Goal: Transaction & Acquisition: Purchase product/service

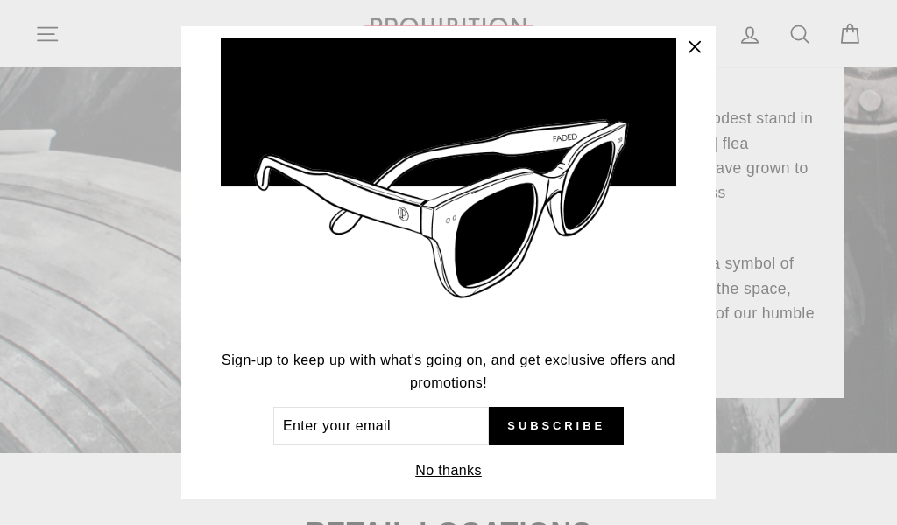
scroll to position [67, 0]
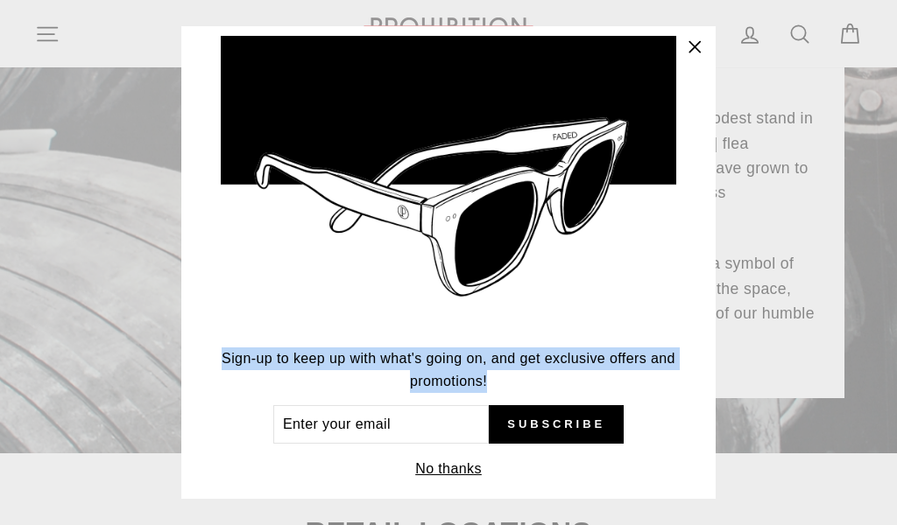
click at [619, 370] on p "Sign-up to keep up with what's going on, and get exclusive offers and promotion…" at bounding box center [448, 370] width 455 height 45
click at [402, 430] on input "Enter your email" at bounding box center [380, 425] width 215 height 39
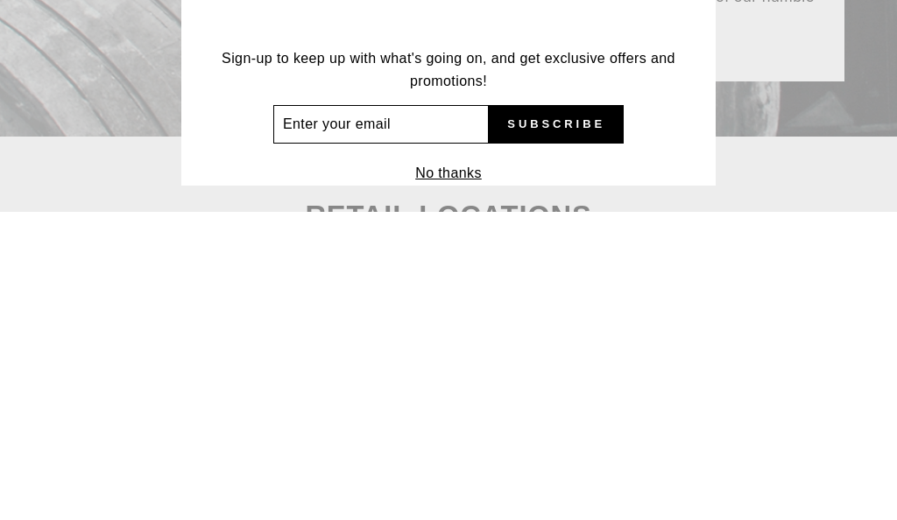
scroll to position [58, 0]
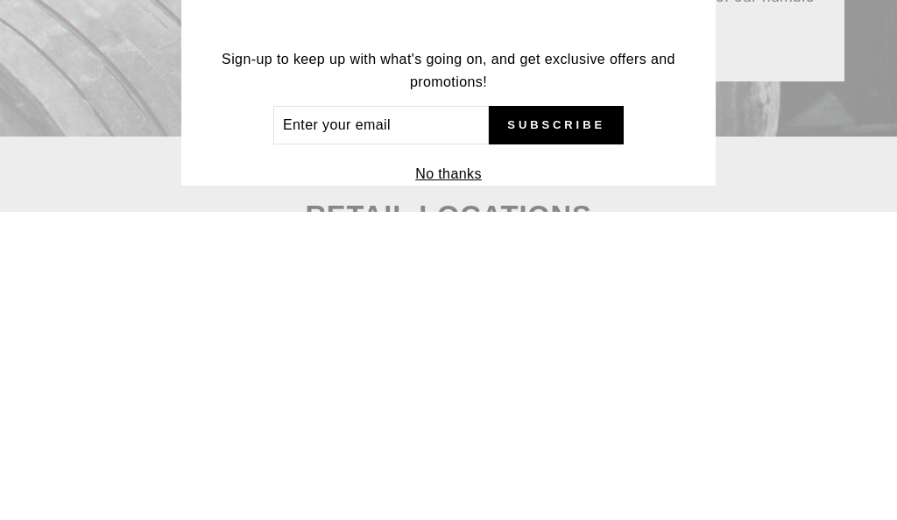
click at [218, 62] on div "STAY FADED. Sign-up to keep up with what's going on, and get exclusive offers a…" at bounding box center [448, 260] width 534 height 469
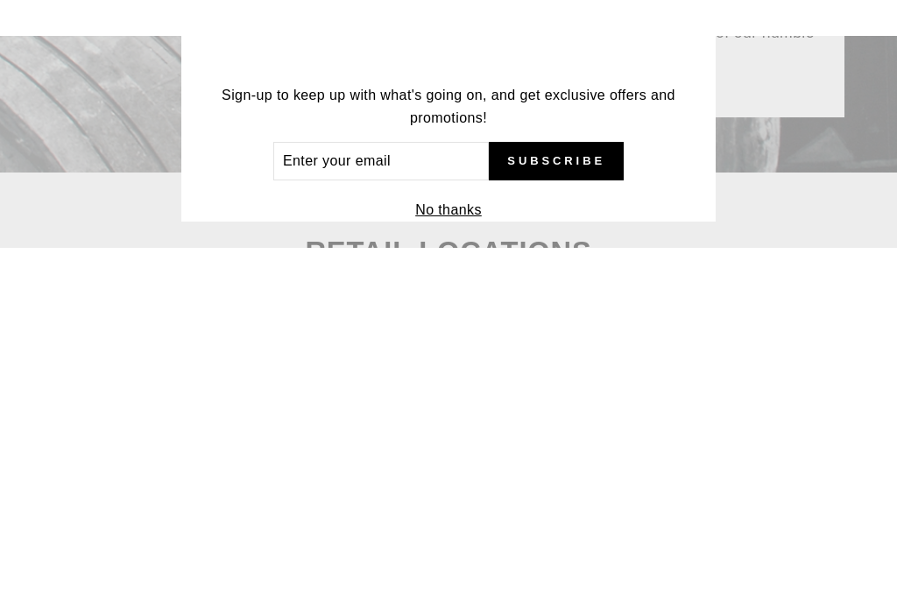
scroll to position [556, 0]
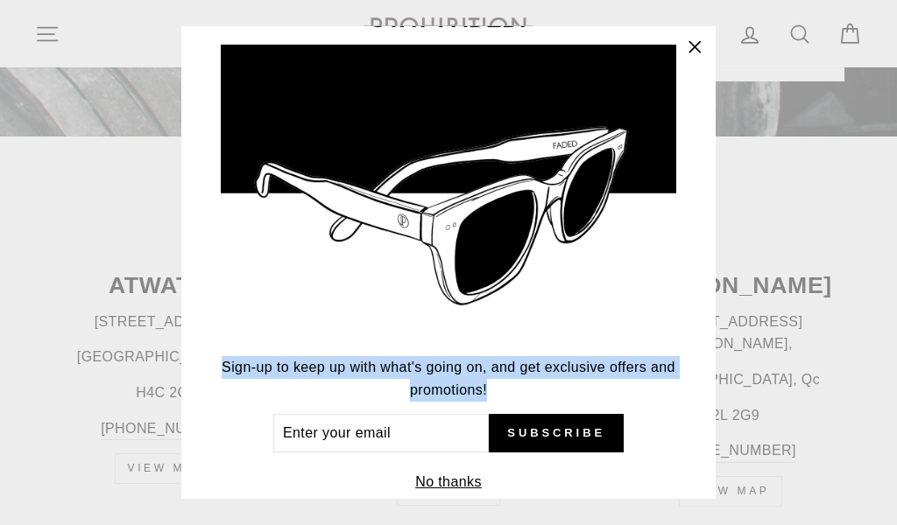
copy p "Sign-up to keep up with what's going on, and get exclusive offers and promotion…"
click at [693, 57] on icon "button" at bounding box center [694, 47] width 25 height 25
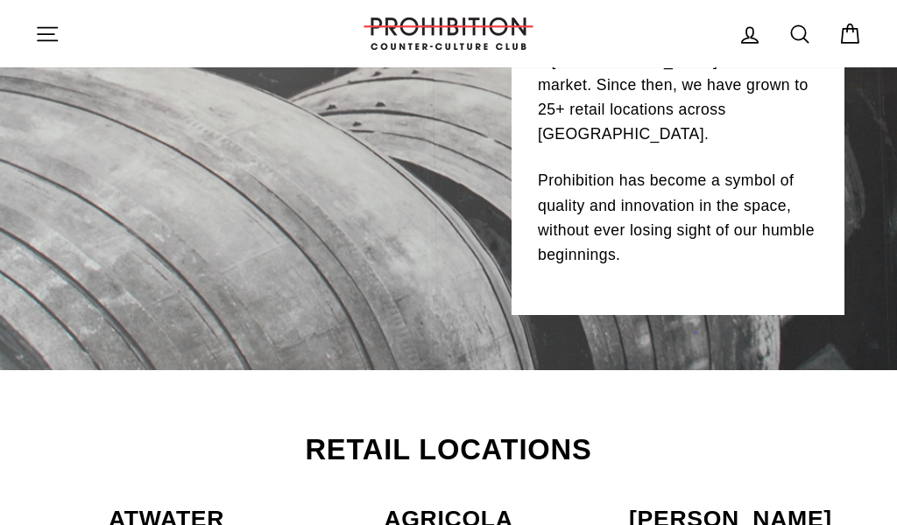
scroll to position [304, 0]
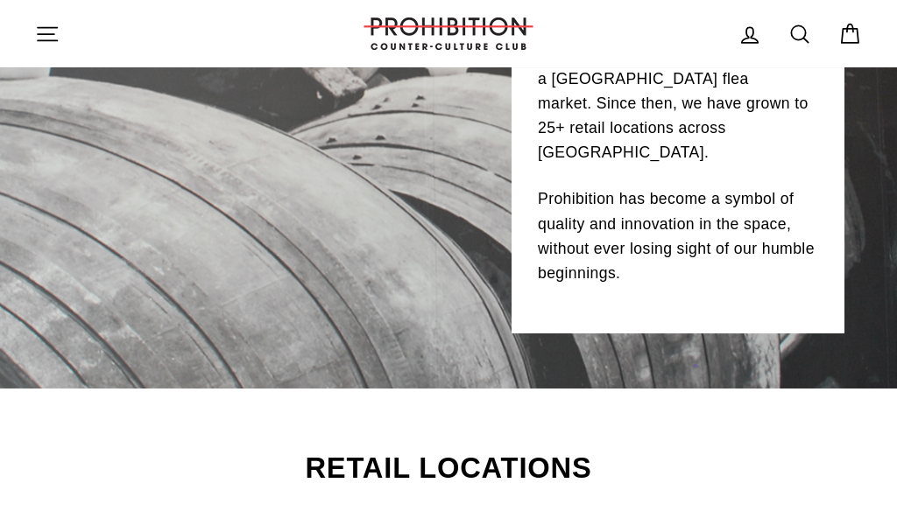
click at [53, 41] on icon "button" at bounding box center [47, 34] width 25 height 25
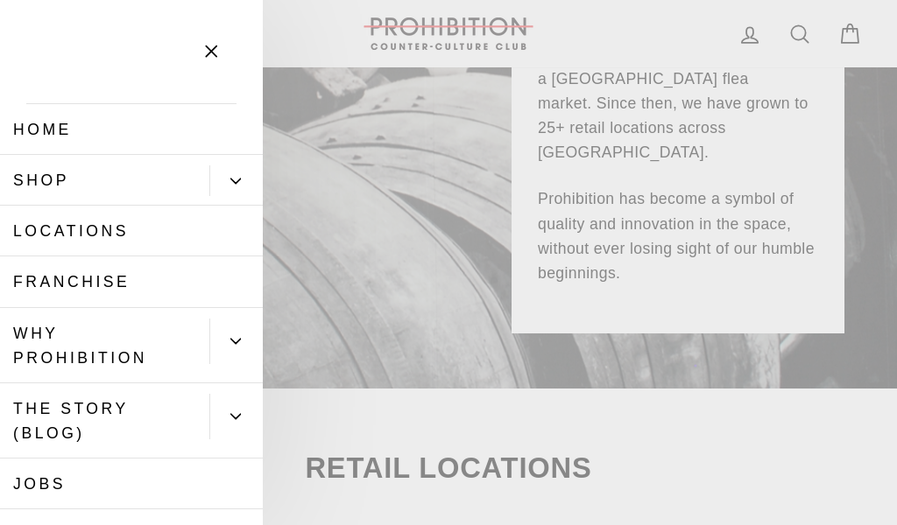
click at [32, 172] on link "Shop" at bounding box center [104, 180] width 209 height 51
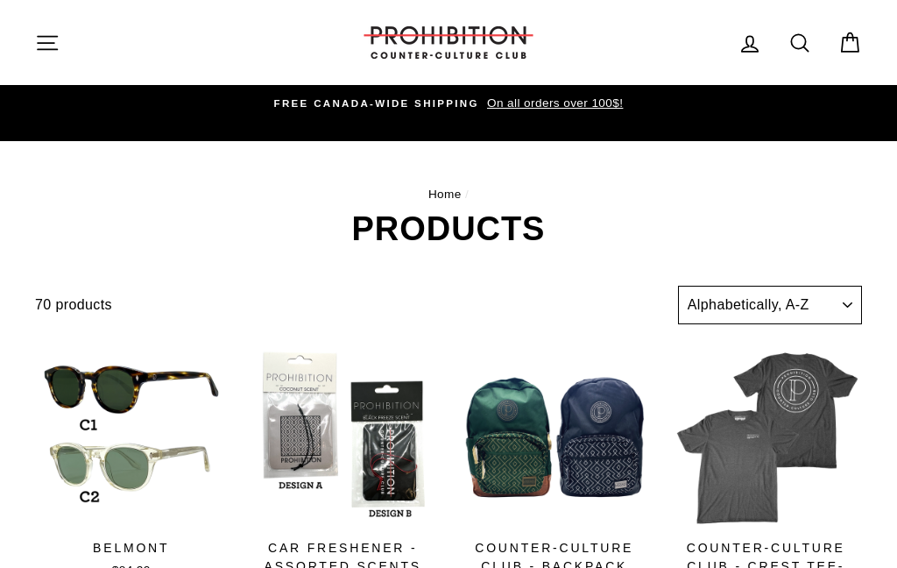
click at [819, 300] on select "Sort Featured Best selling Alphabetically, A-Z Alphabetically, Z-A Price, low t…" at bounding box center [770, 305] width 184 height 39
select select "title-ascending"
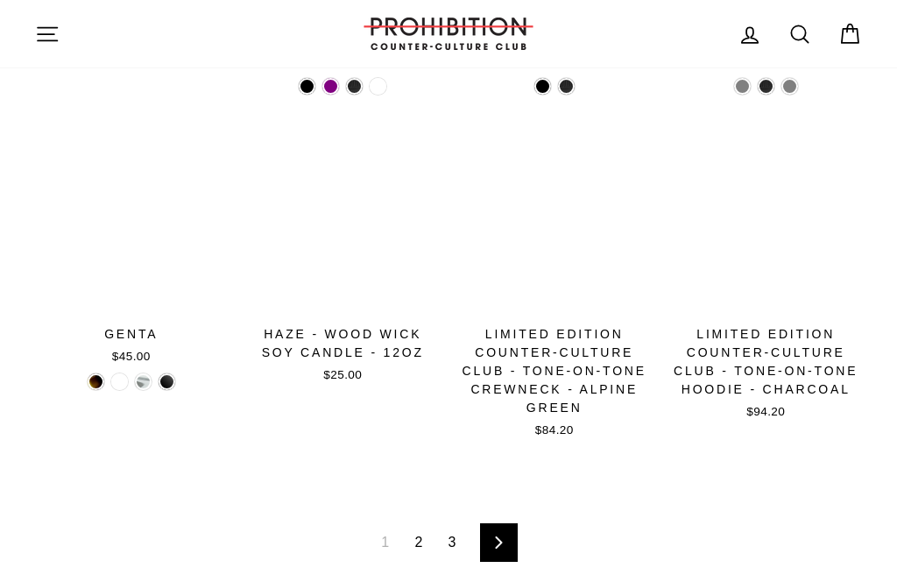
scroll to position [2086, 0]
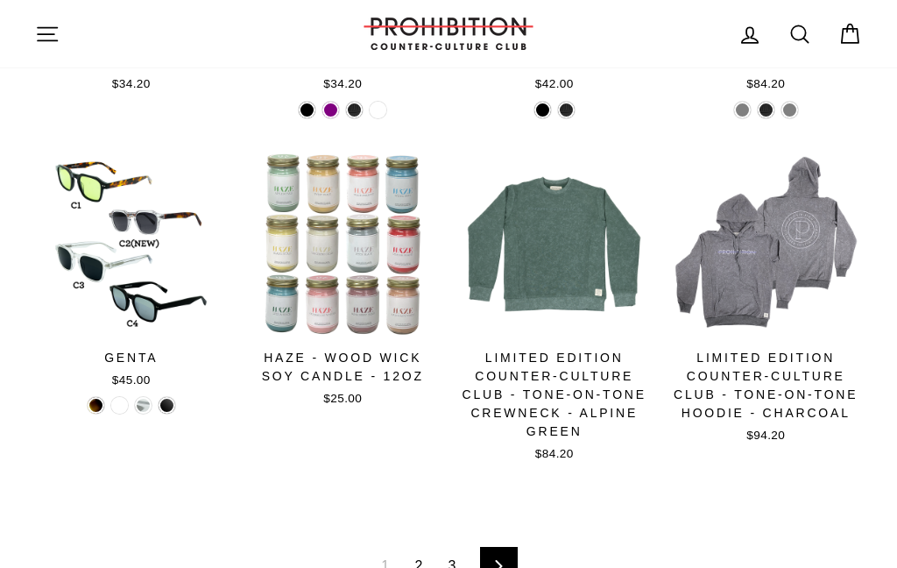
click at [49, 39] on icon "button" at bounding box center [47, 34] width 25 height 25
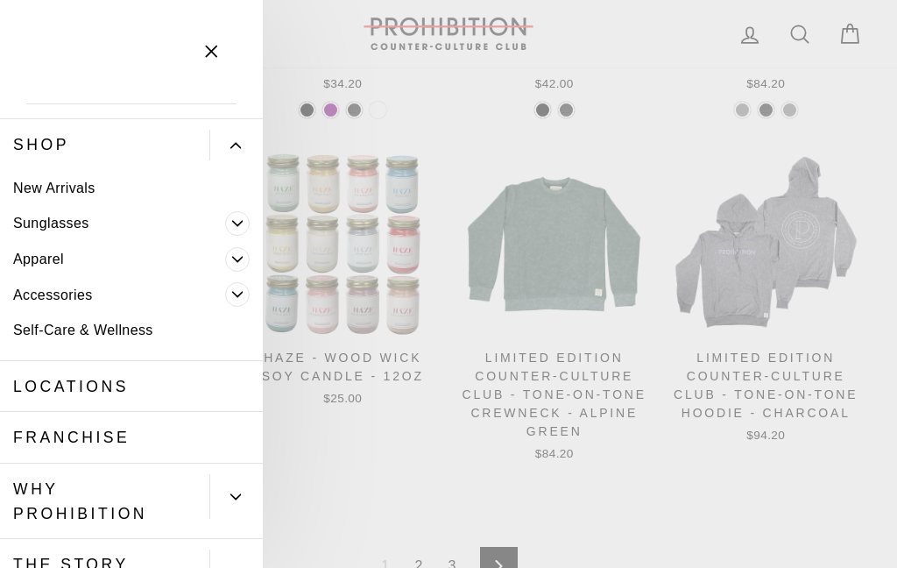
scroll to position [38, 0]
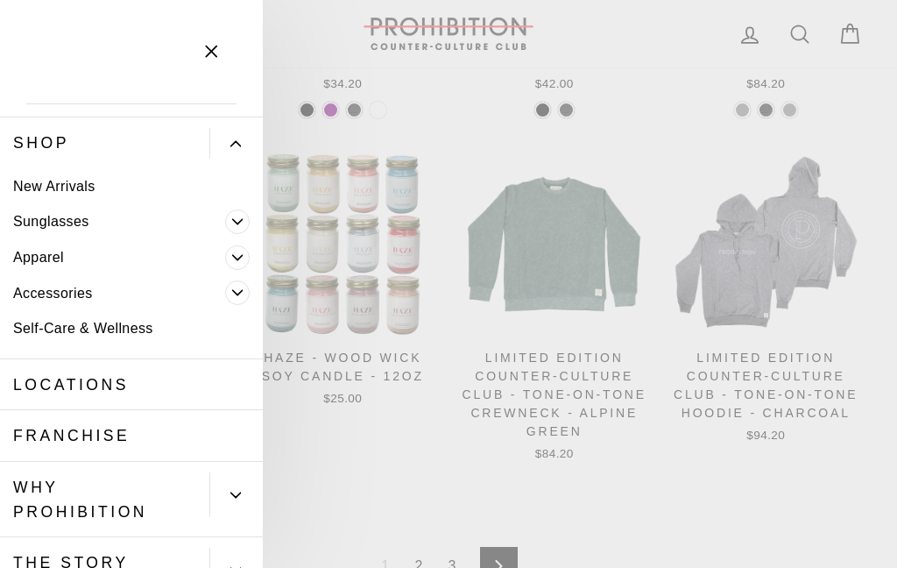
click at [244, 295] on span "Primary" at bounding box center [237, 292] width 25 height 25
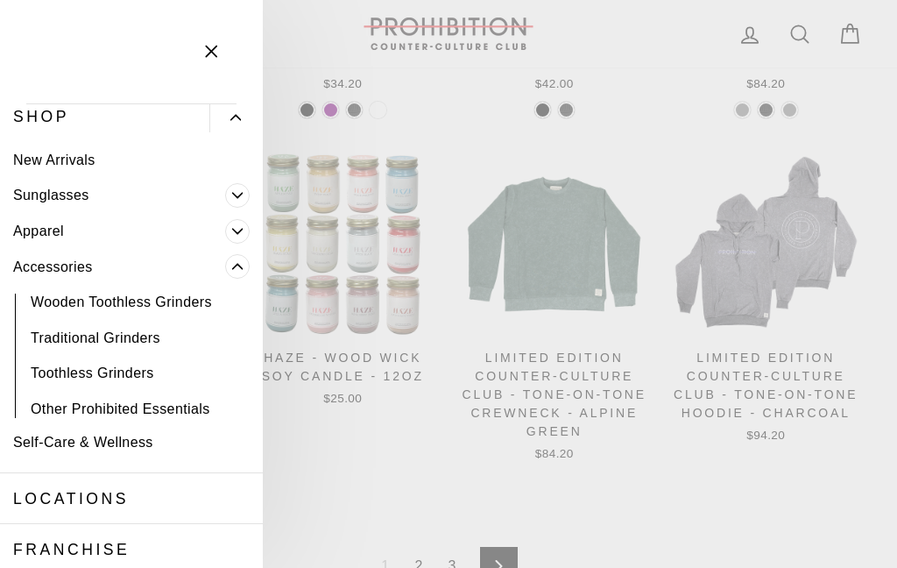
scroll to position [67, 0]
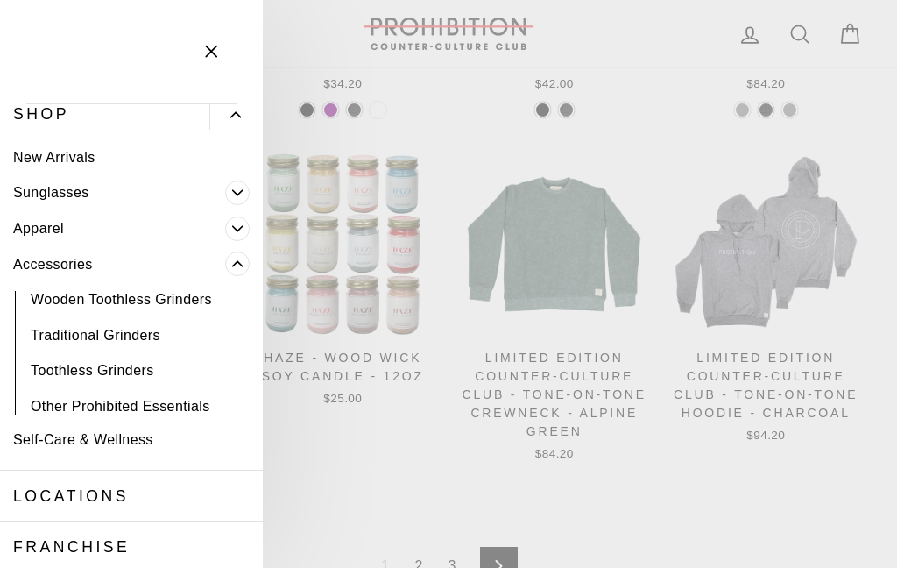
click at [208, 298] on link "Wooden Toothless Grinders" at bounding box center [131, 300] width 263 height 36
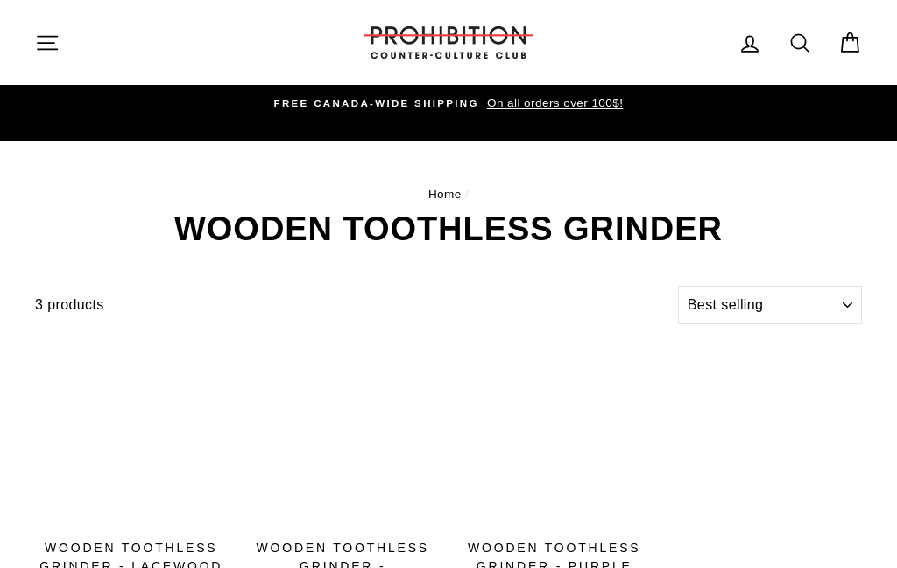
select select "best-selling"
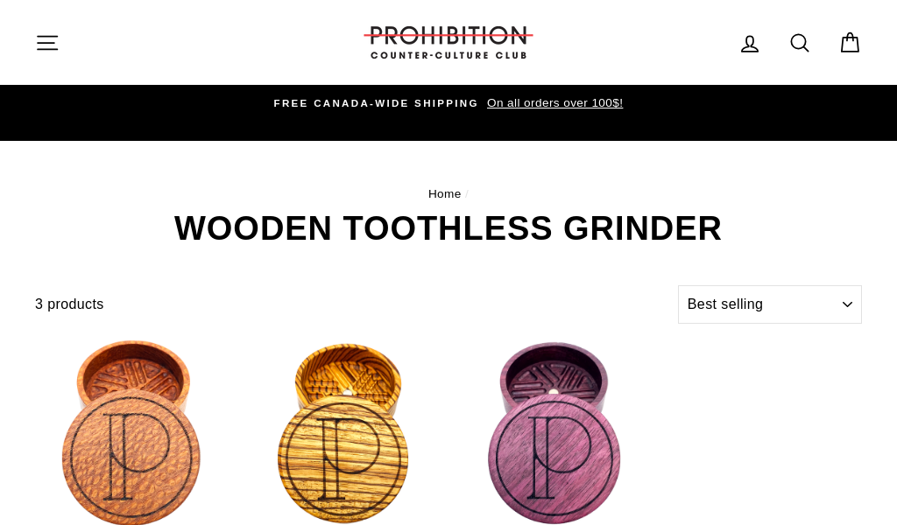
click at [48, 39] on icon "button" at bounding box center [47, 43] width 25 height 25
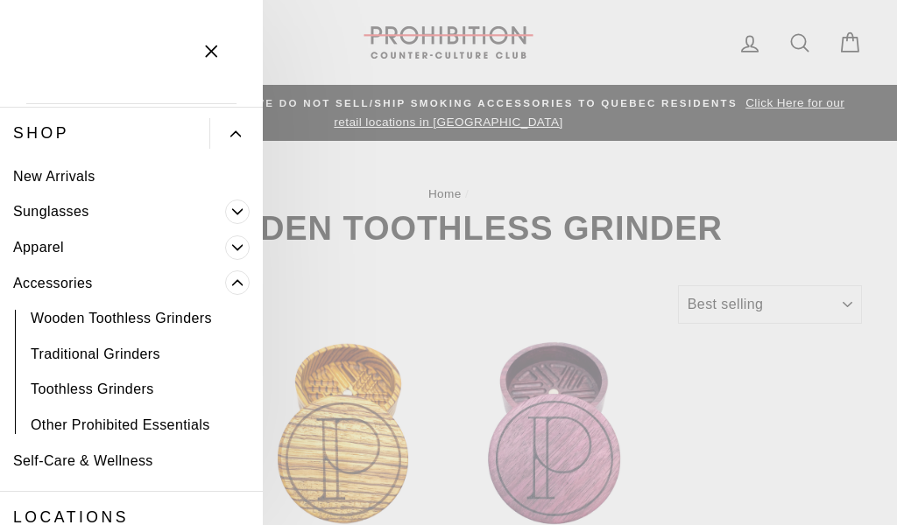
scroll to position [32, 0]
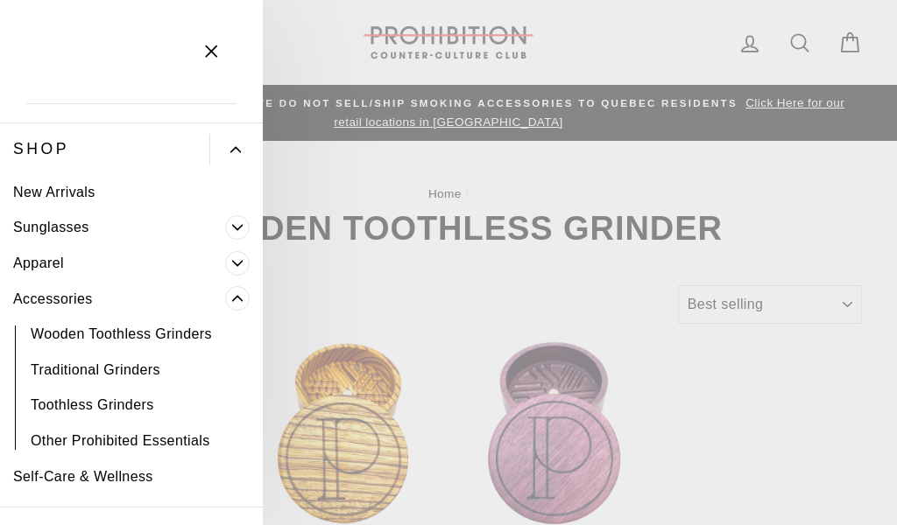
click at [232, 229] on icon "Primary" at bounding box center [237, 227] width 11 height 11
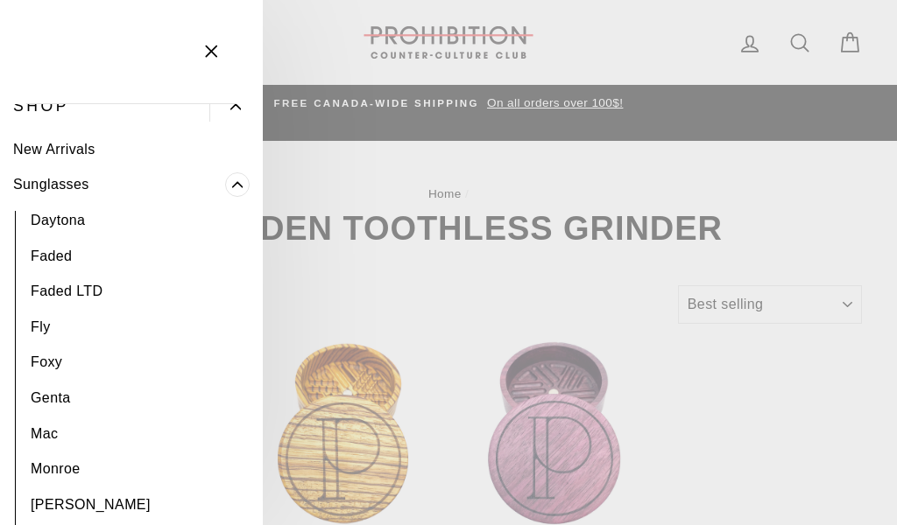
scroll to position [75, 0]
click at [118, 187] on link "Sunglasses" at bounding box center [112, 184] width 225 height 36
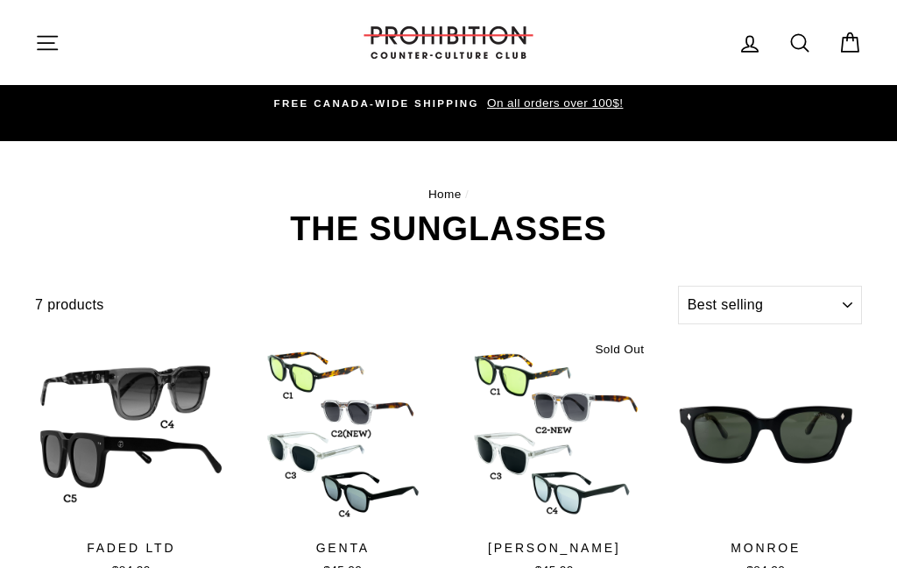
select select "best-selling"
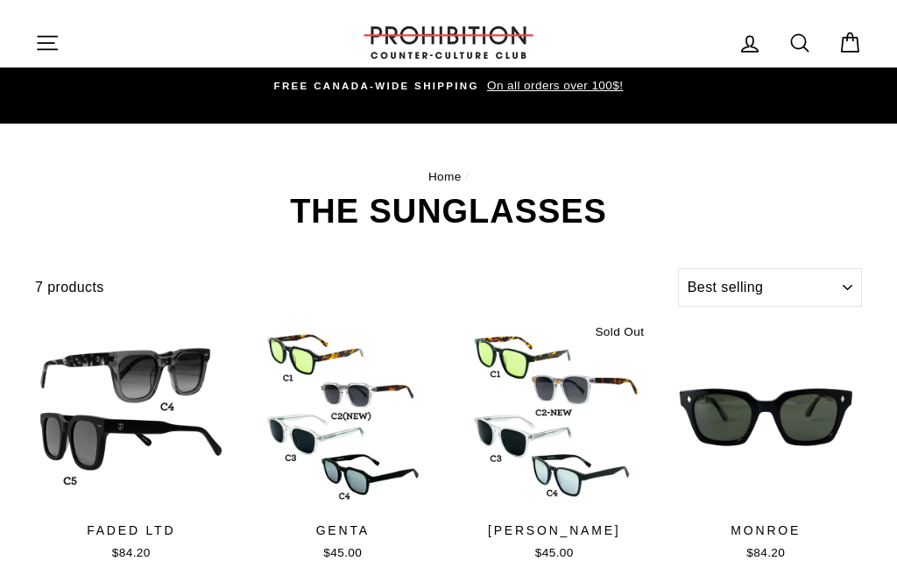
click at [45, 58] on button "Site navigation" at bounding box center [48, 43] width 46 height 38
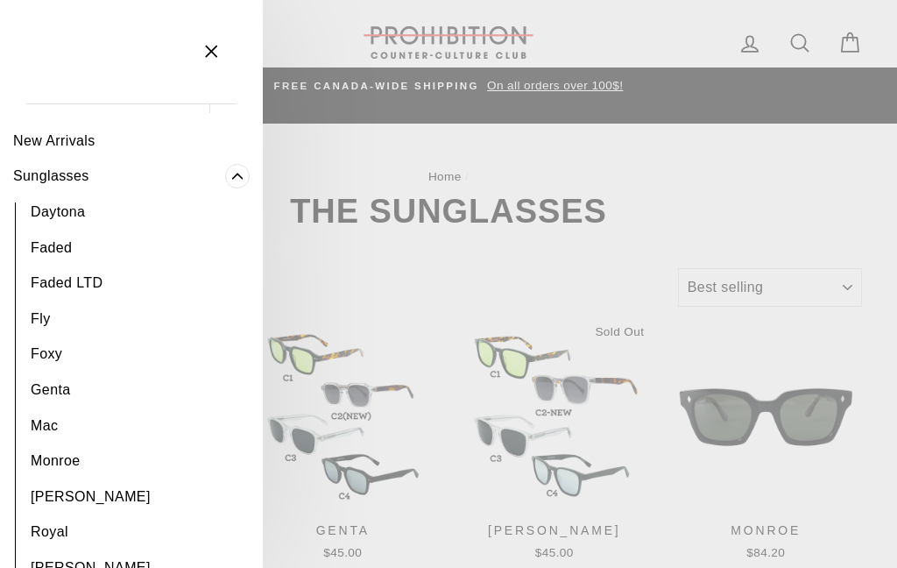
scroll to position [82, 0]
click at [246, 178] on span "Primary" at bounding box center [237, 177] width 25 height 25
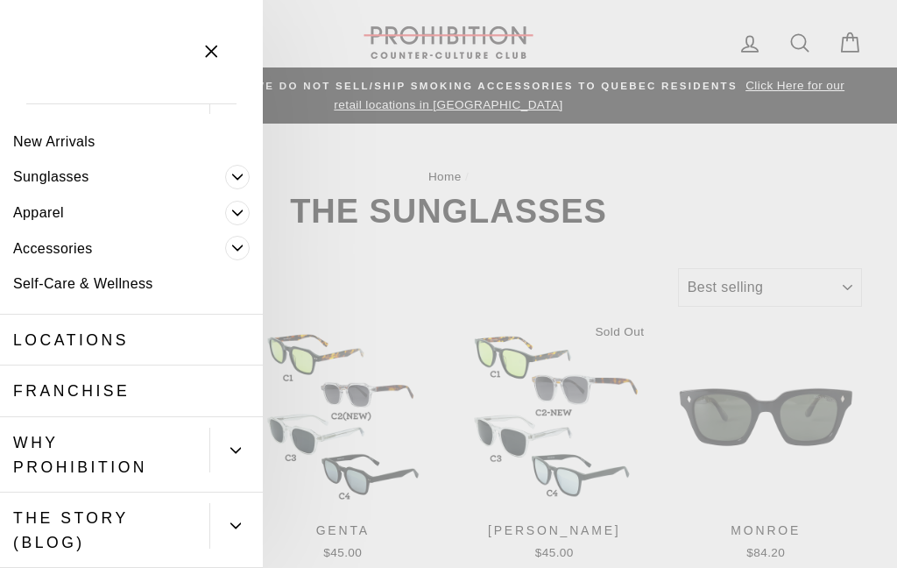
click at [250, 208] on button "Primary" at bounding box center [244, 212] width 38 height 36
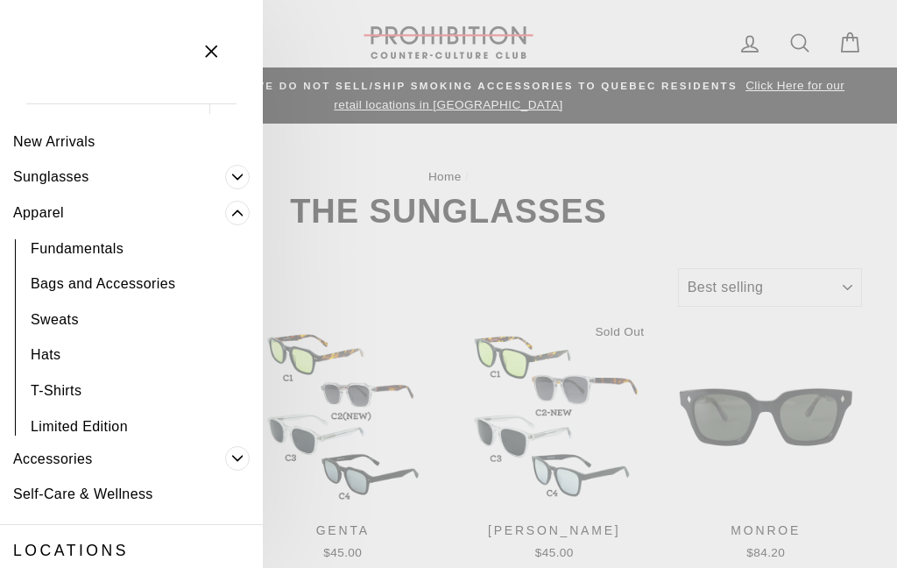
click at [243, 214] on span "Primary" at bounding box center [237, 213] width 25 height 25
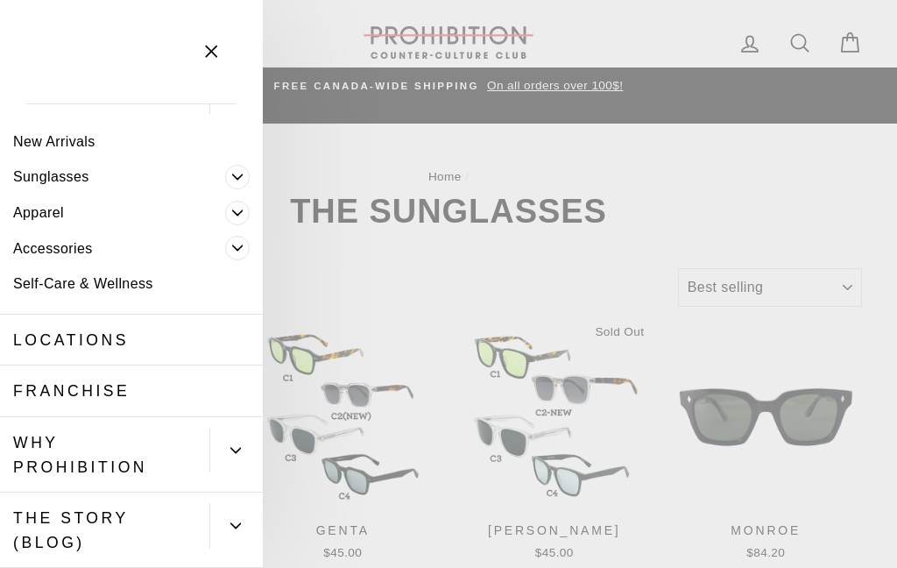
click at [246, 248] on span "Primary" at bounding box center [237, 248] width 25 height 25
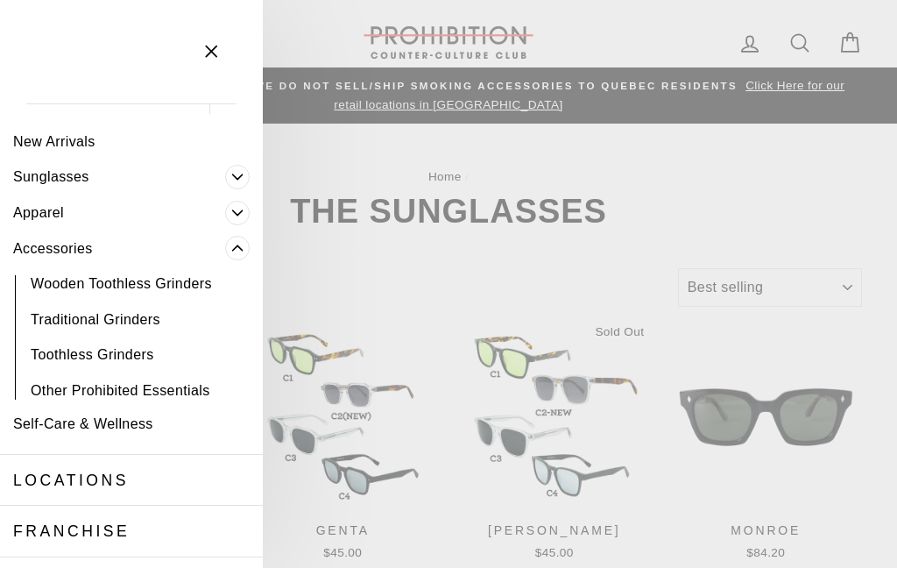
click at [132, 422] on link "Self-Care & Wellness" at bounding box center [131, 424] width 263 height 36
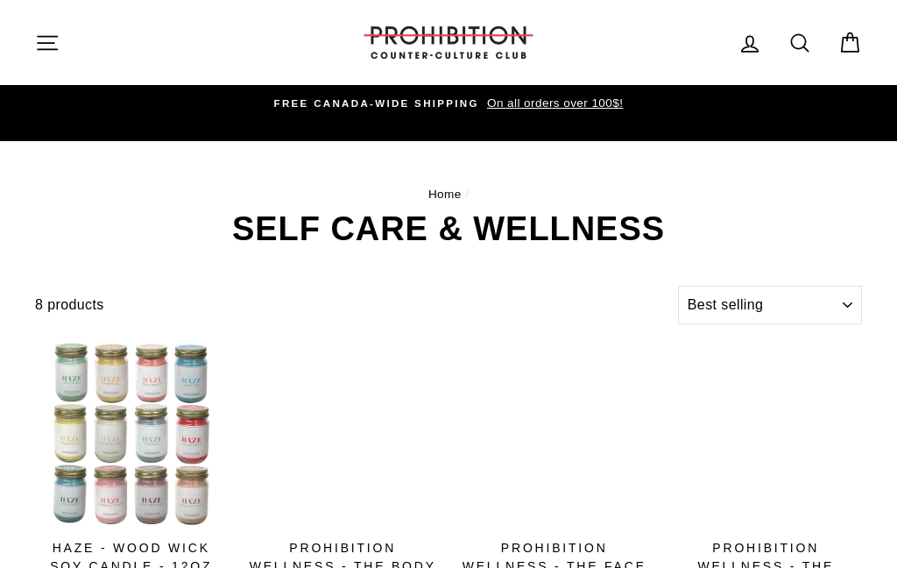
select select "best-selling"
